Goal: Task Accomplishment & Management: Manage account settings

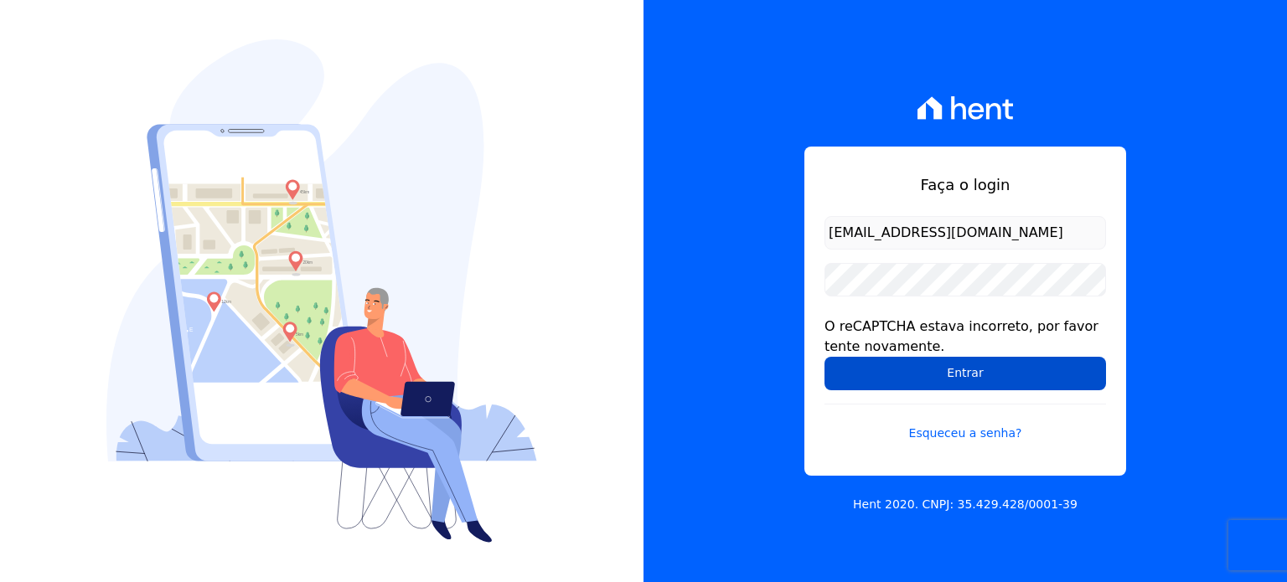
click at [935, 373] on input "Entrar" at bounding box center [964, 374] width 281 height 34
click at [965, 378] on input "Entrar" at bounding box center [964, 374] width 281 height 34
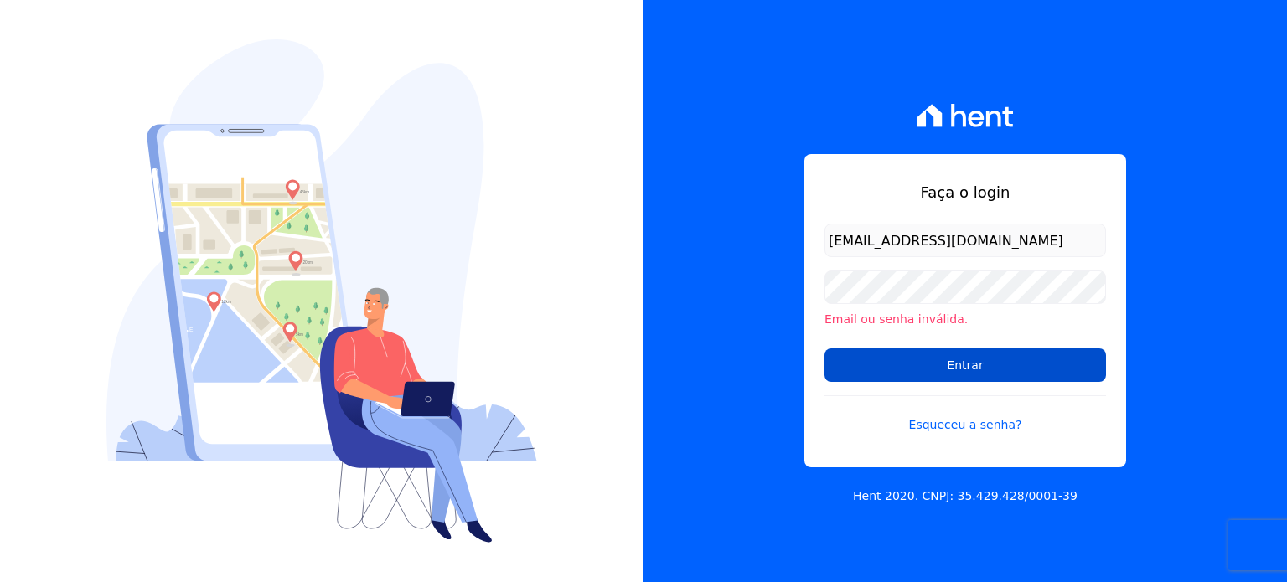
click at [948, 361] on input "Entrar" at bounding box center [964, 365] width 281 height 34
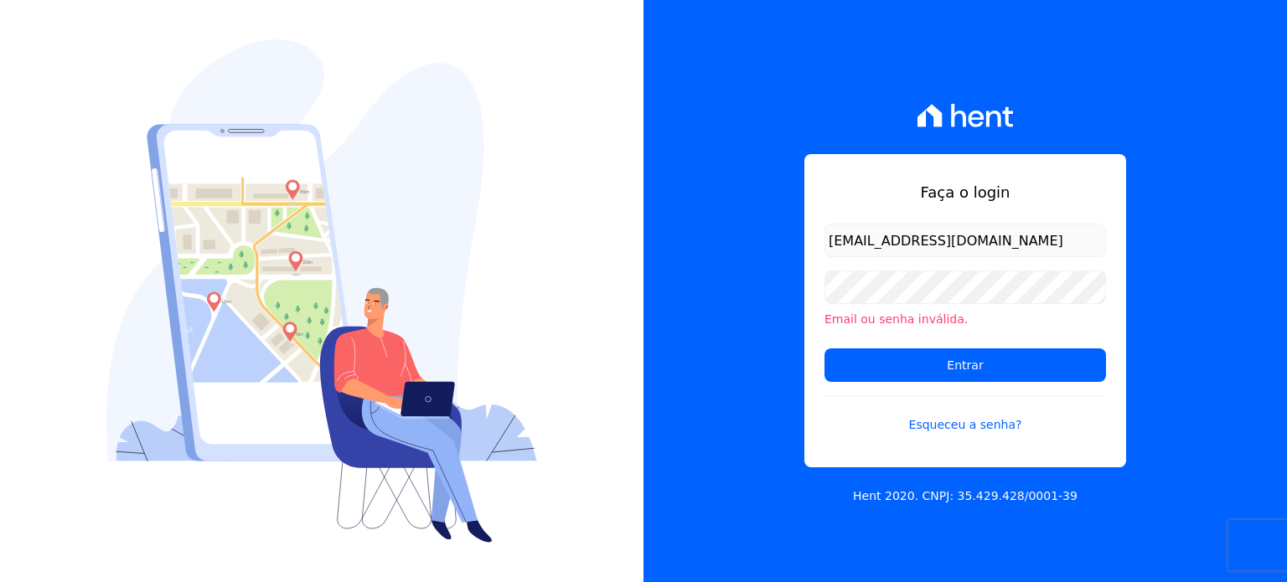
click at [958, 365] on input "Entrar" at bounding box center [964, 365] width 281 height 34
click at [994, 230] on input "[EMAIL_ADDRESS][DOMAIN_NAME]" at bounding box center [964, 241] width 281 height 34
drag, startPoint x: 827, startPoint y: 240, endPoint x: 1132, endPoint y: 246, distance: 305.0
click at [1138, 240] on div "Faça o login [EMAIL_ADDRESS][DOMAIN_NAME] Email ou senha inválida. Entrar Esque…" at bounding box center [964, 291] width 643 height 582
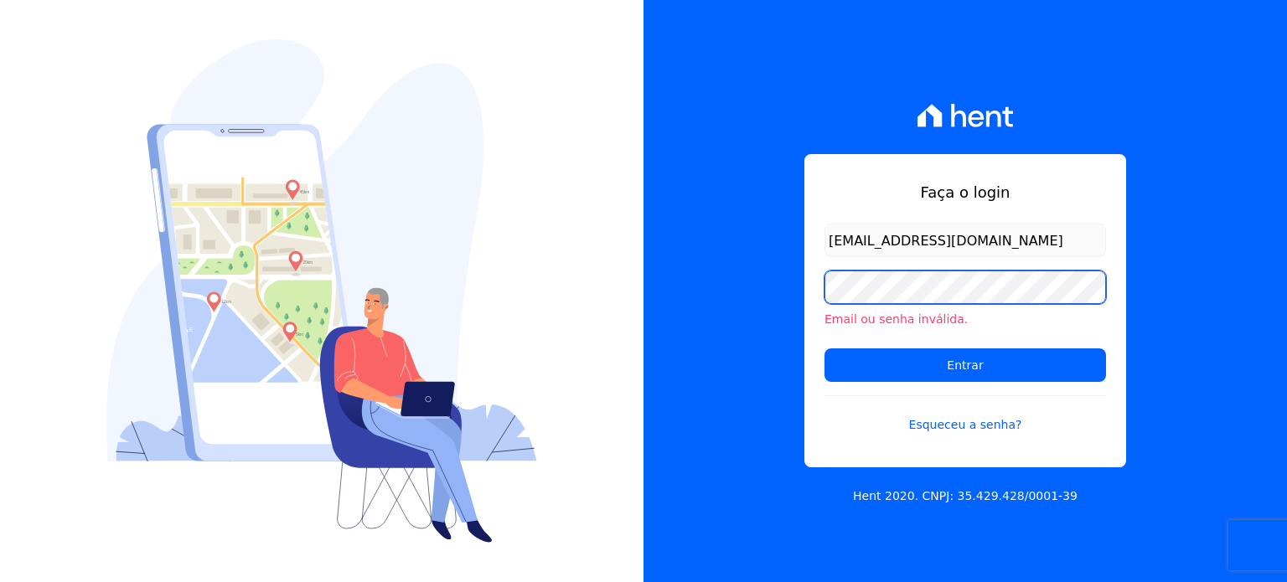
scroll to position [0, 0]
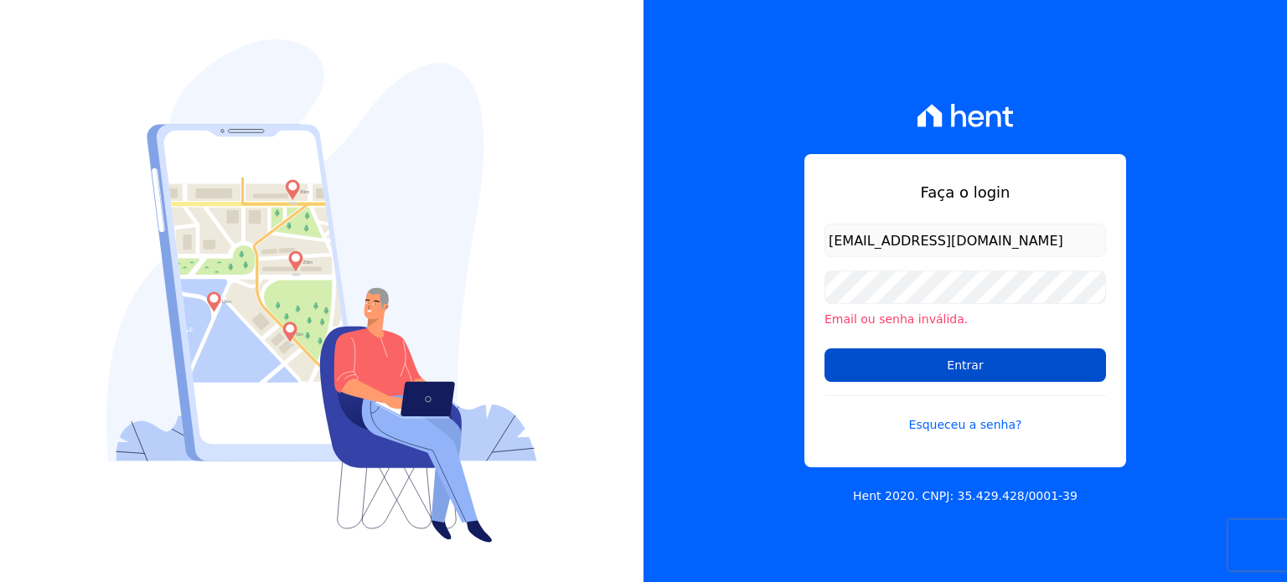
click at [953, 364] on input "Entrar" at bounding box center [964, 365] width 281 height 34
drag, startPoint x: 1029, startPoint y: 387, endPoint x: 1018, endPoint y: 371, distance: 19.3
click at [1027, 387] on form "[EMAIL_ADDRESS][DOMAIN_NAME] Email ou senha inválida. Entrar Esqueceu a senha?" at bounding box center [964, 339] width 281 height 230
click at [1015, 361] on input "Entrar" at bounding box center [964, 365] width 281 height 34
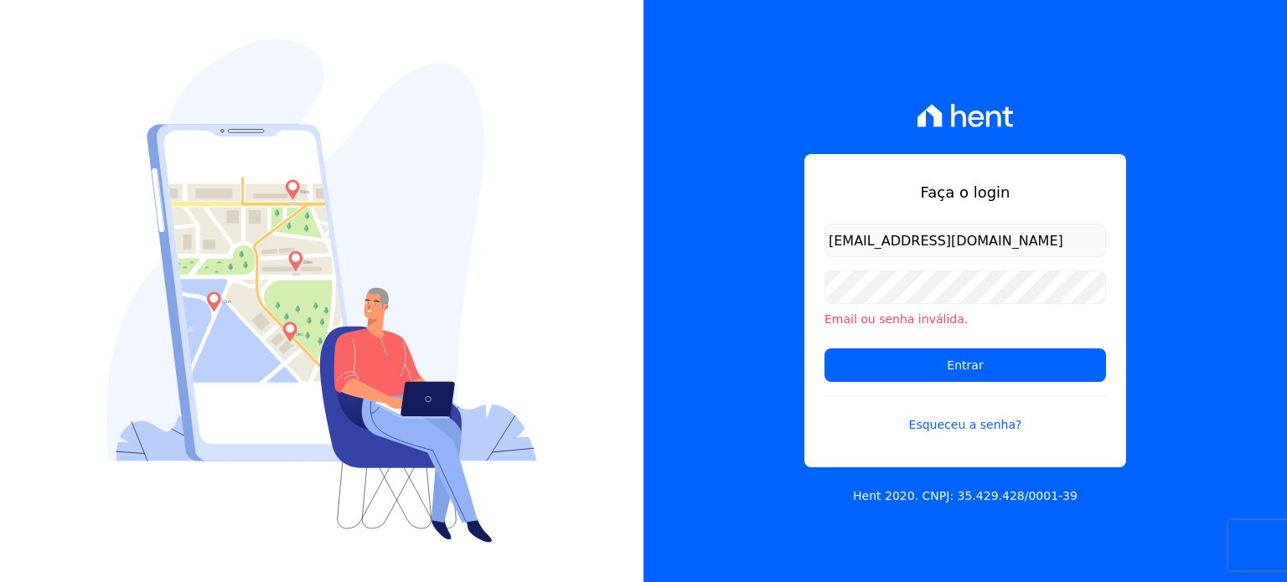
scroll to position [0, 1]
drag, startPoint x: 829, startPoint y: 241, endPoint x: 1166, endPoint y: 248, distance: 337.7
click at [1166, 248] on div "Faça o login [EMAIL_ADDRESS][DOMAIN_NAME] Email ou senha inválida. Entrar Esque…" at bounding box center [964, 291] width 643 height 582
